Goal: Task Accomplishment & Management: Manage account settings

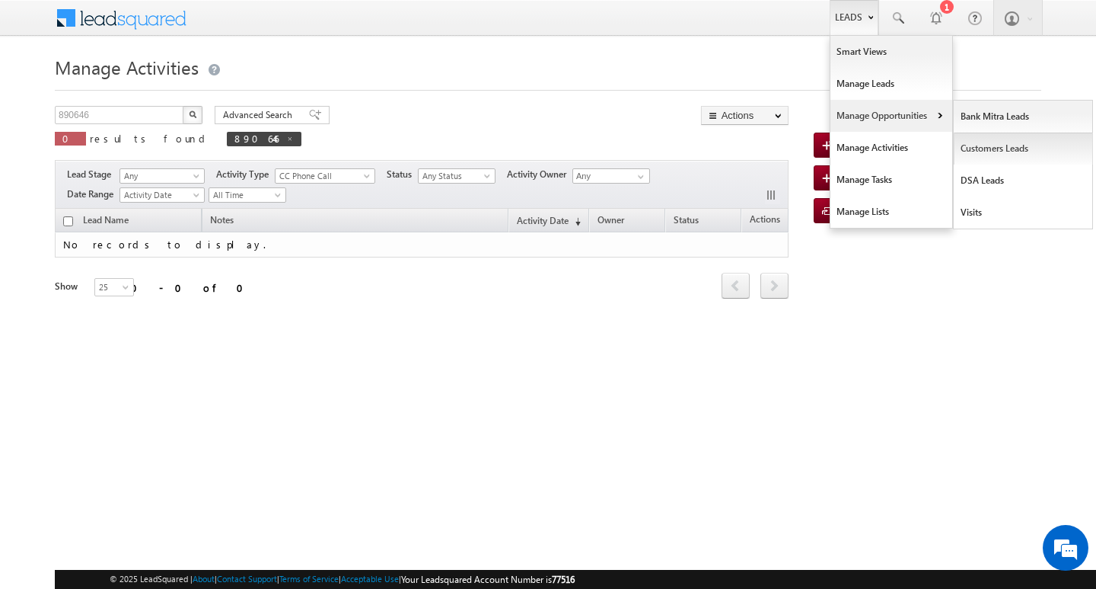
click at [989, 146] on link "Customers Leads" at bounding box center [1023, 148] width 139 height 32
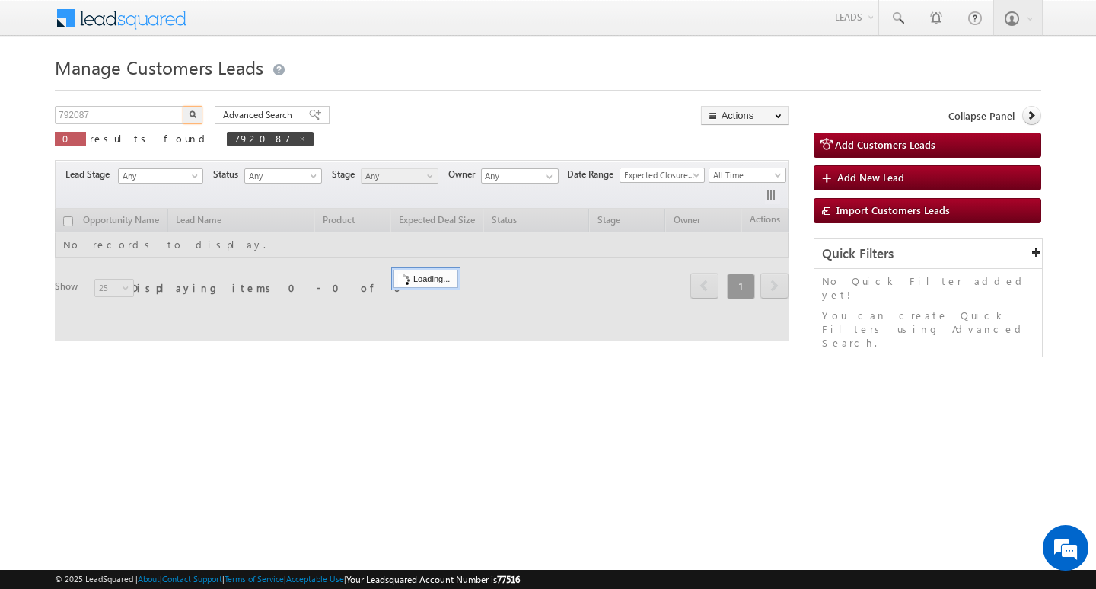
click at [113, 116] on input "792087" at bounding box center [120, 115] width 130 height 18
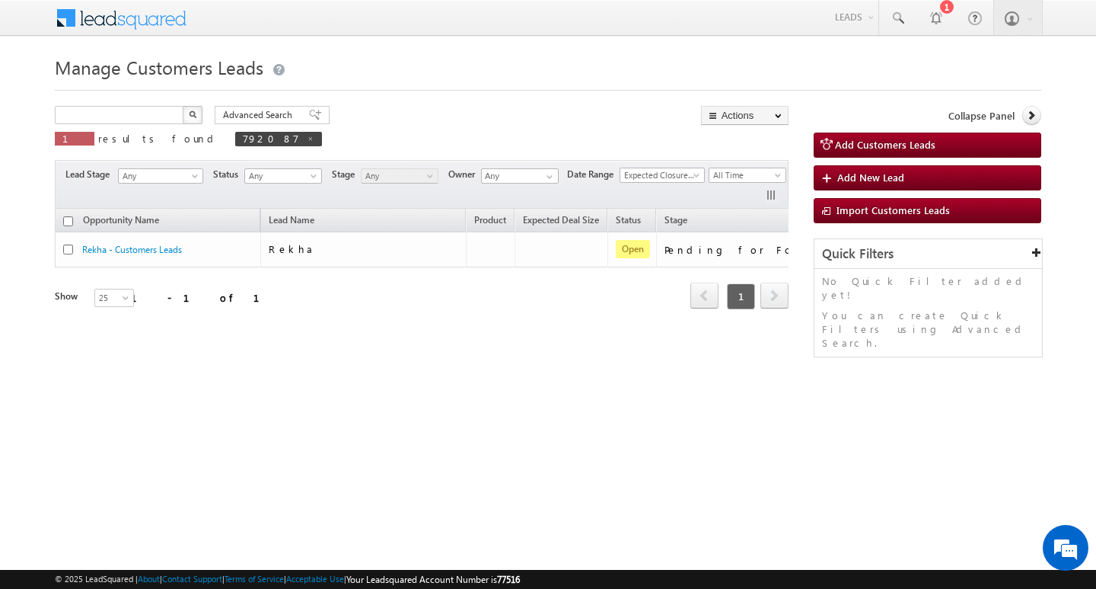
type input "Search Customers Leads"
click at [114, 113] on input "text" at bounding box center [120, 115] width 130 height 18
paste input "923167"
type input "923167"
click at [183, 106] on button "button" at bounding box center [193, 115] width 20 height 18
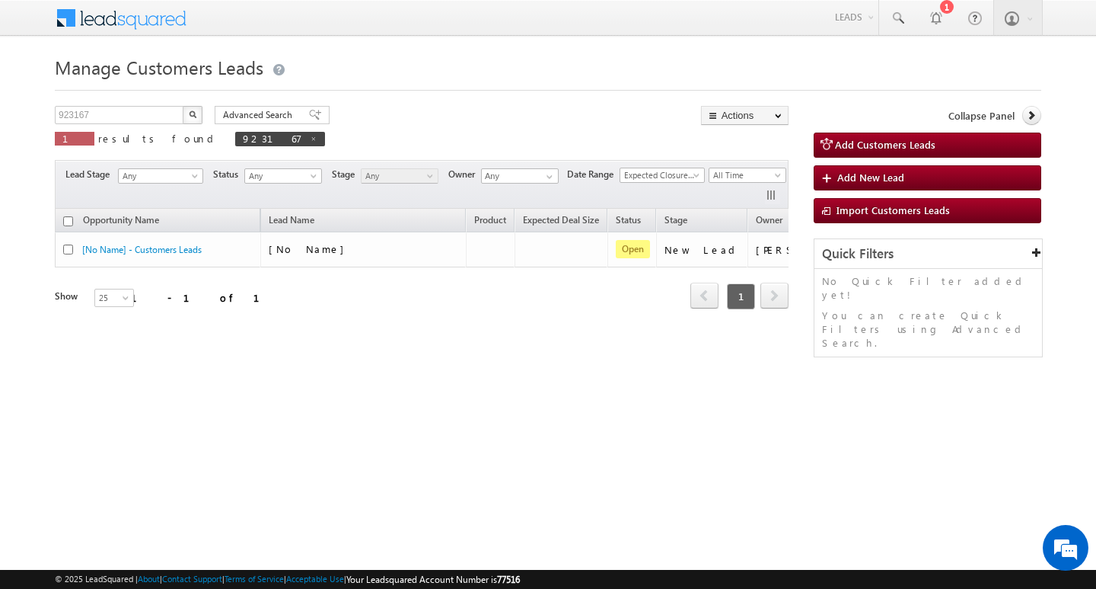
scroll to position [0, 62]
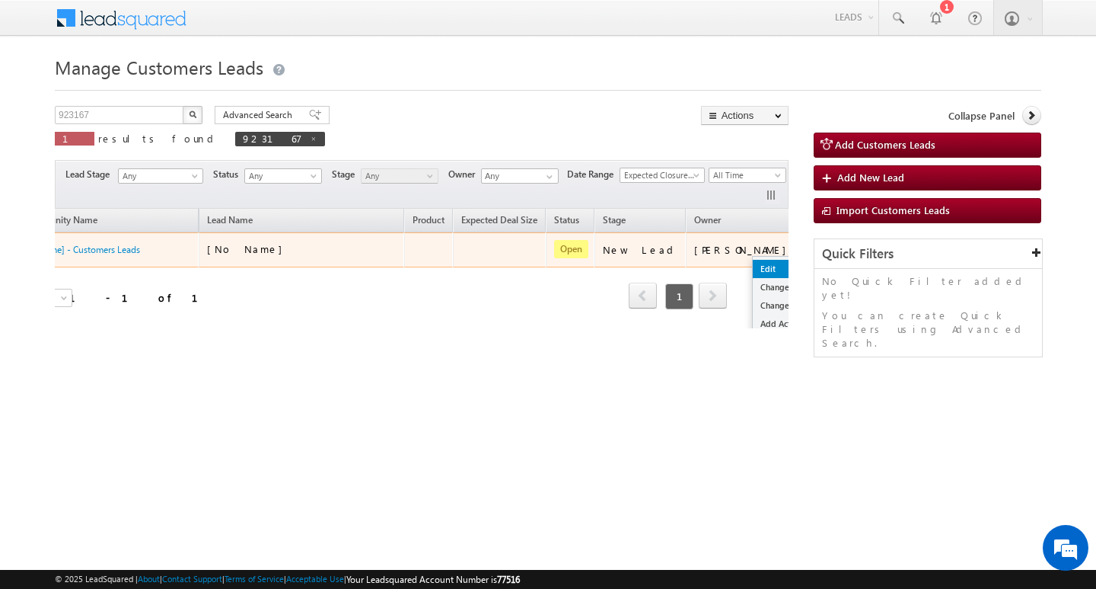
click at [753, 266] on link "Edit" at bounding box center [791, 269] width 76 height 18
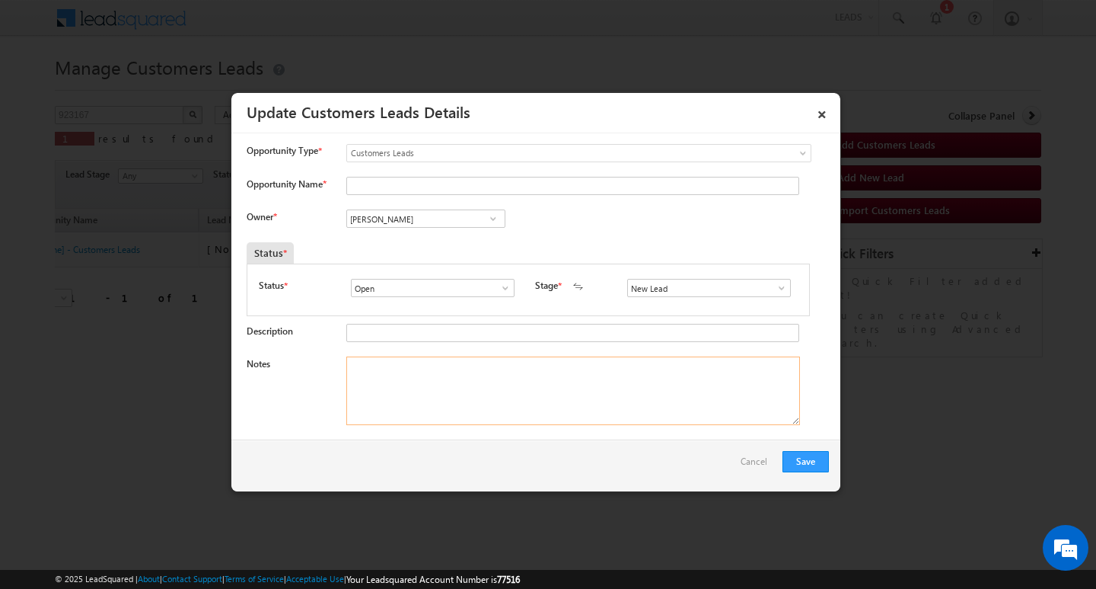
click at [579, 372] on textarea "Notes" at bounding box center [573, 390] width 454 height 69
click at [775, 286] on span at bounding box center [781, 288] width 15 height 12
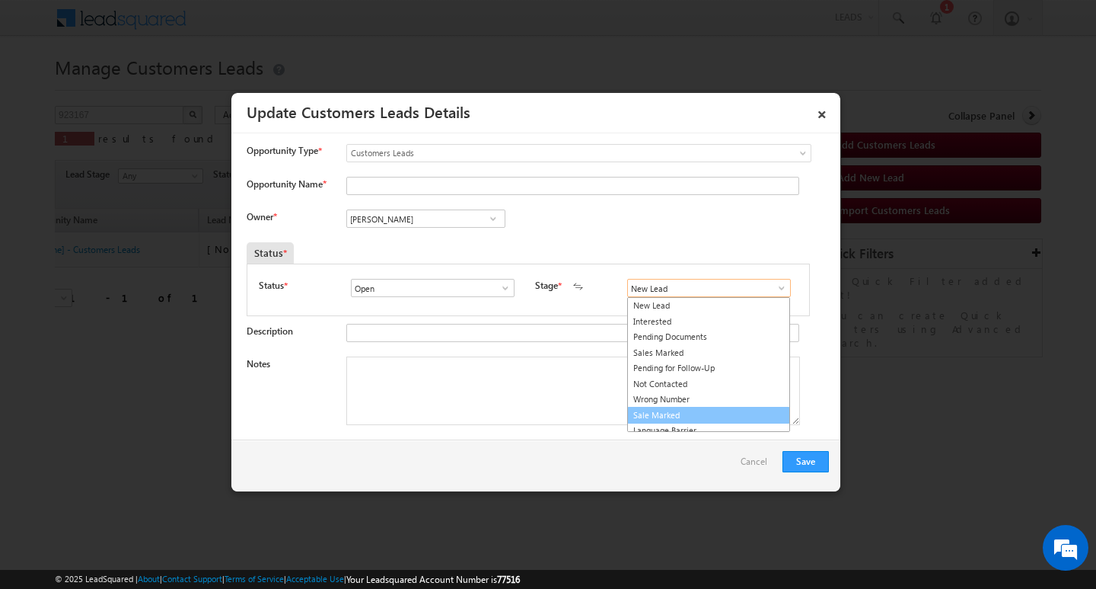
click at [731, 410] on link "Sale Marked" at bounding box center [708, 416] width 163 height 18
type input "Sale Marked"
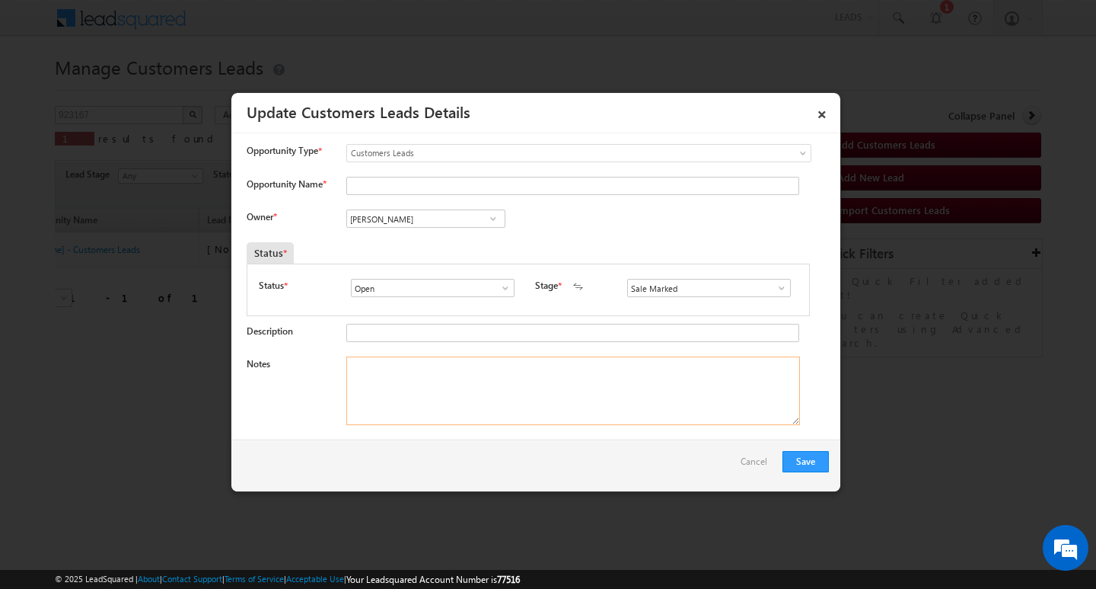
click at [548, 388] on textarea "Notes" at bounding box center [573, 390] width 454 height 69
click at [452, 168] on div "Opportunity Type * Select any Activity Bank Mitra Leads Builders Leads Customer…" at bounding box center [538, 156] width 582 height 25
click at [445, 189] on input "Opportunity Name *" at bounding box center [572, 186] width 453 height 18
click at [435, 187] on input "Opportunity Name *" at bounding box center [572, 186] width 453 height 18
paste input ": [PERSON_NAME] /"
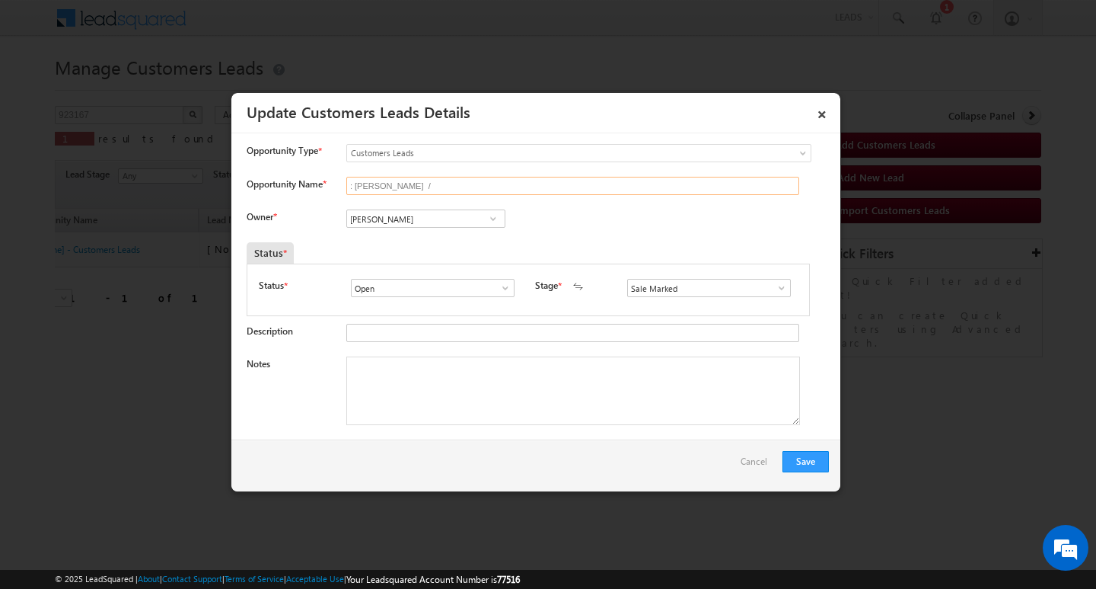
click at [434, 187] on input ": [PERSON_NAME] /" at bounding box center [572, 186] width 453 height 18
type input ": [PERSON_NAME]"
click at [464, 414] on textarea "Notes" at bounding box center [573, 390] width 454 height 69
click at [453, 222] on input "[PERSON_NAME]" at bounding box center [425, 218] width 159 height 18
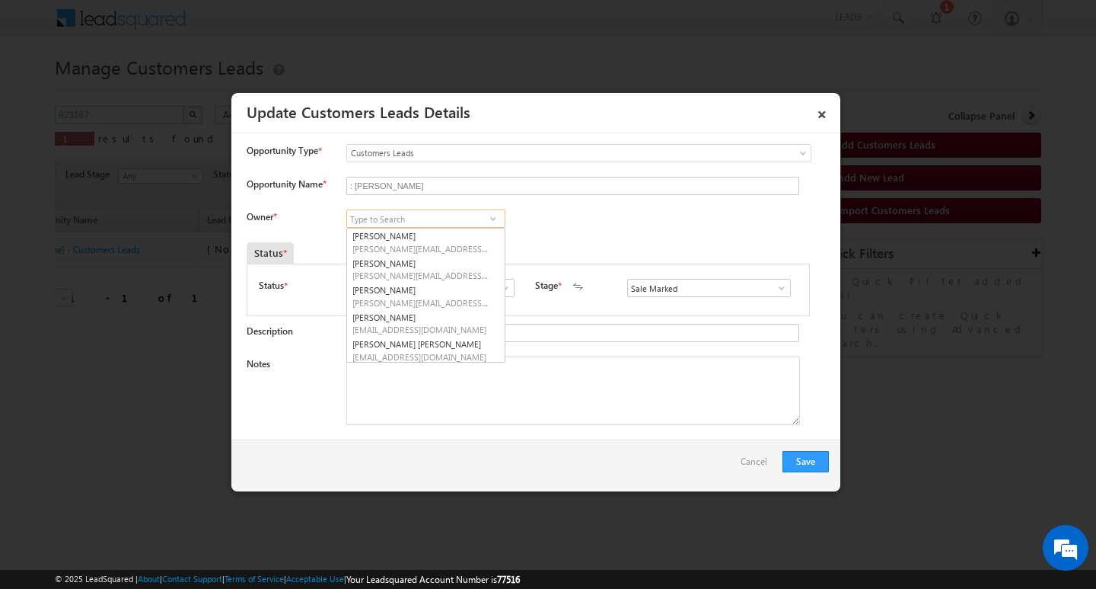
paste input "[PERSON_NAME]"
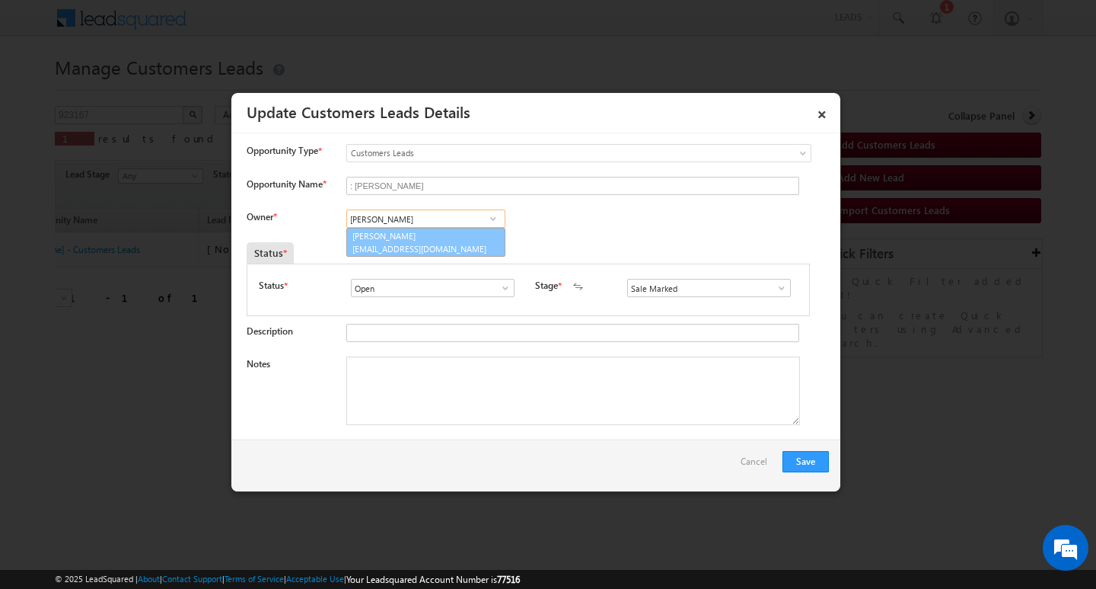
click at [433, 236] on link "[PERSON_NAME] Tiwari [EMAIL_ADDRESS][DOMAIN_NAME]" at bounding box center [425, 242] width 159 height 29
type input "[PERSON_NAME]"
click at [482, 420] on textarea "Notes" at bounding box center [573, 390] width 454 height 69
click at [564, 396] on textarea "Notes" at bounding box center [573, 390] width 454 height 69
paste textarea "Customer Name: [PERSON_NAME] / ag : 31/ mothe income : 16k / worak expw : 16y/ …"
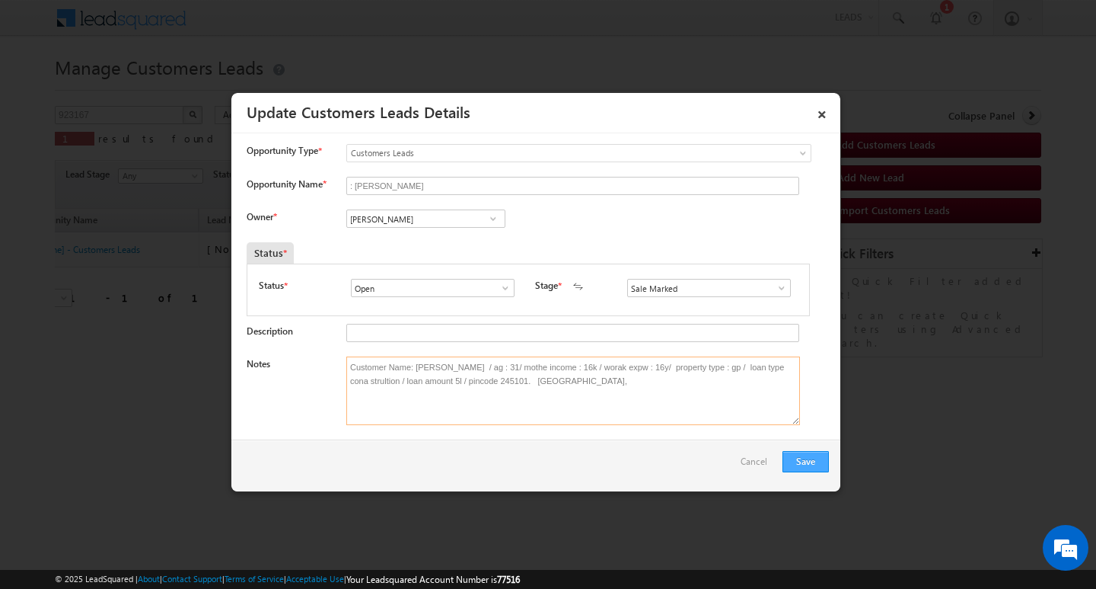
type textarea "Customer Name: [PERSON_NAME] / ag : 31/ mothe income : 16k / worak expw : 16y/ …"
click at [804, 455] on button "Save" at bounding box center [806, 461] width 46 height 21
